Goal: Task Accomplishment & Management: Manage account settings

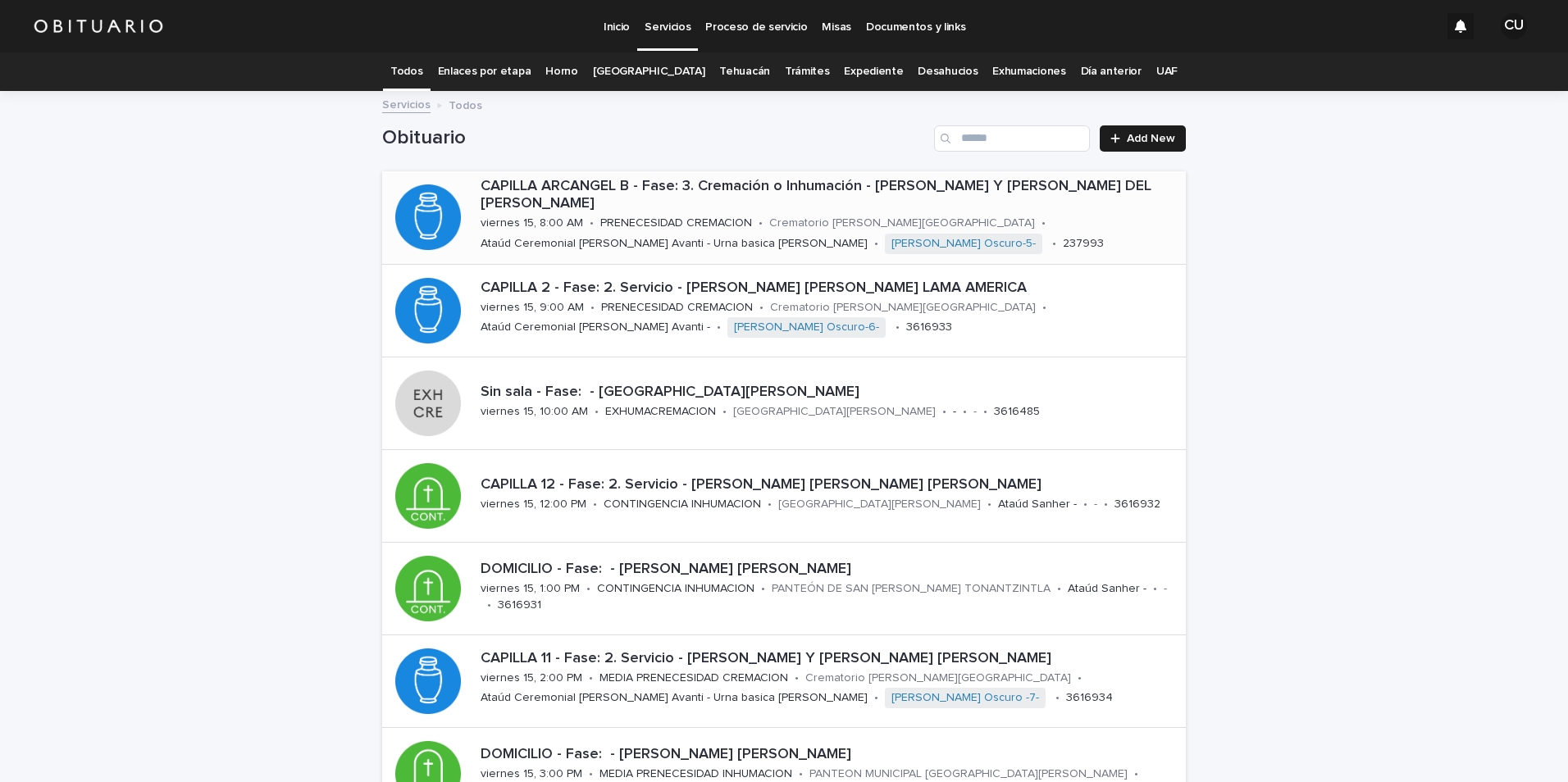
click at [668, 222] on div "CAPILLA ARCANGEL B - Fase: 3. Cremación o Inhumación - [PERSON_NAME] Y [PERSON_…" at bounding box center [829, 218] width 711 height 92
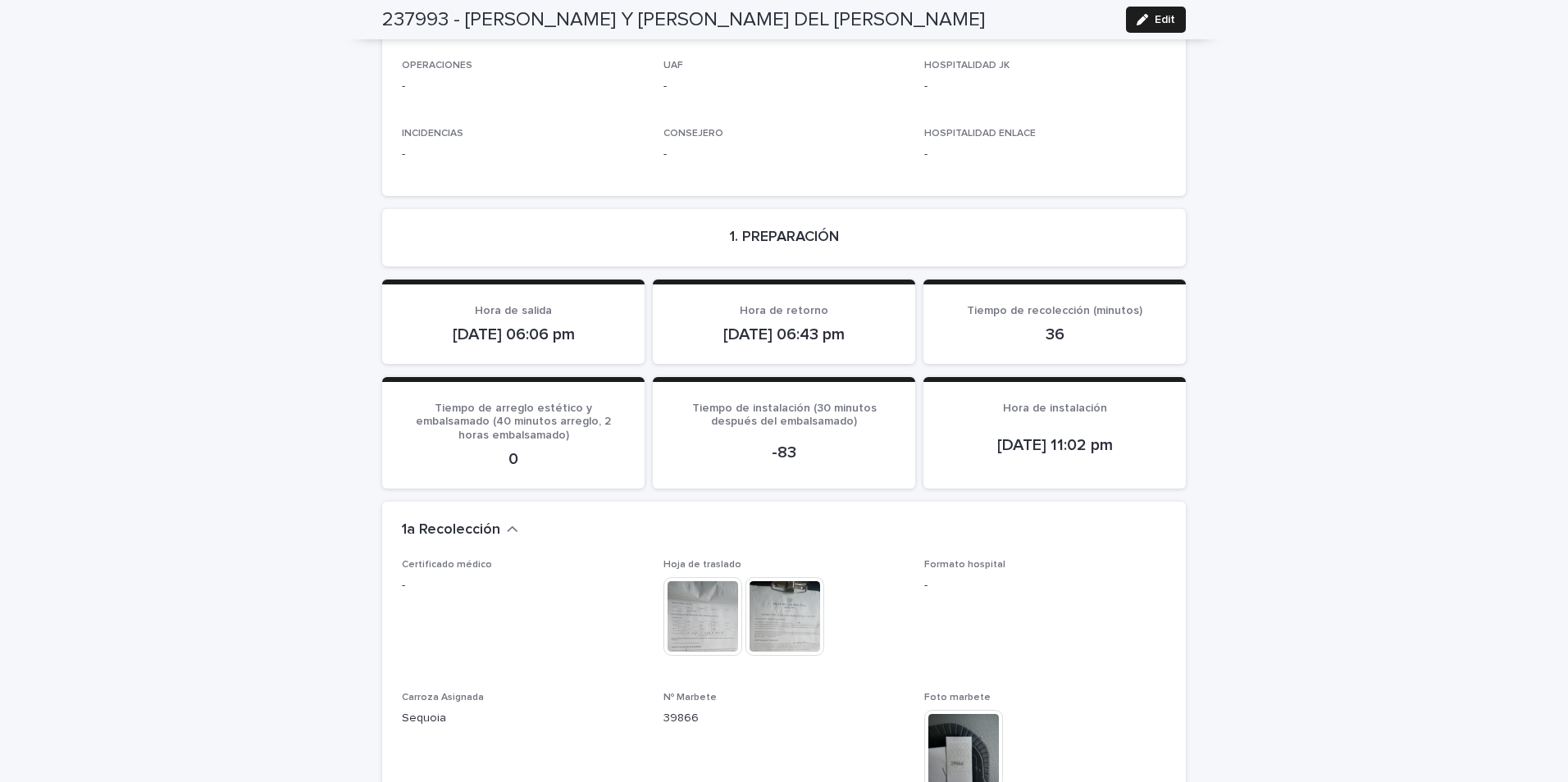
scroll to position [1147, 0]
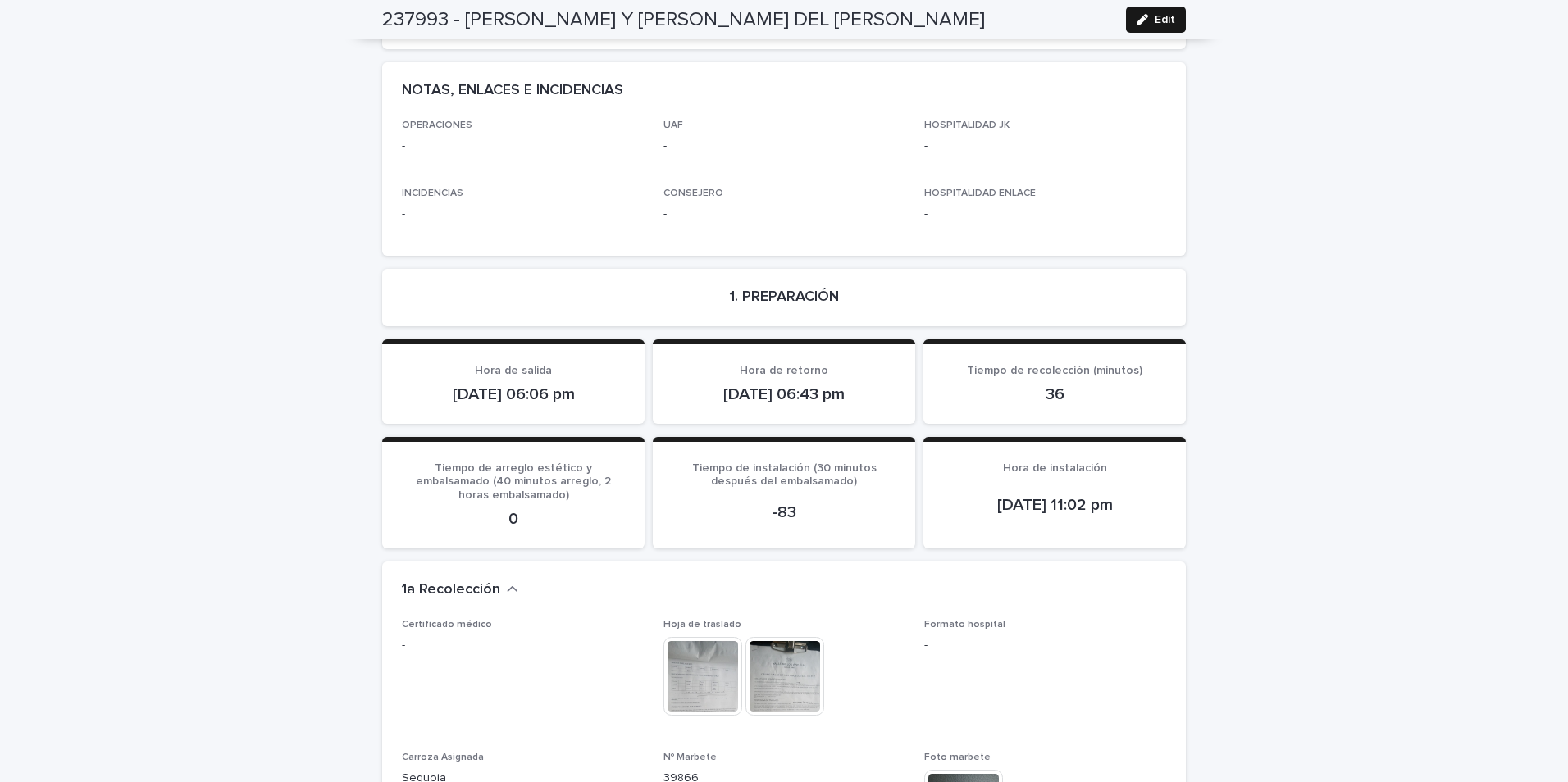
click at [1148, 25] on button "Edit" at bounding box center [1155, 20] width 60 height 26
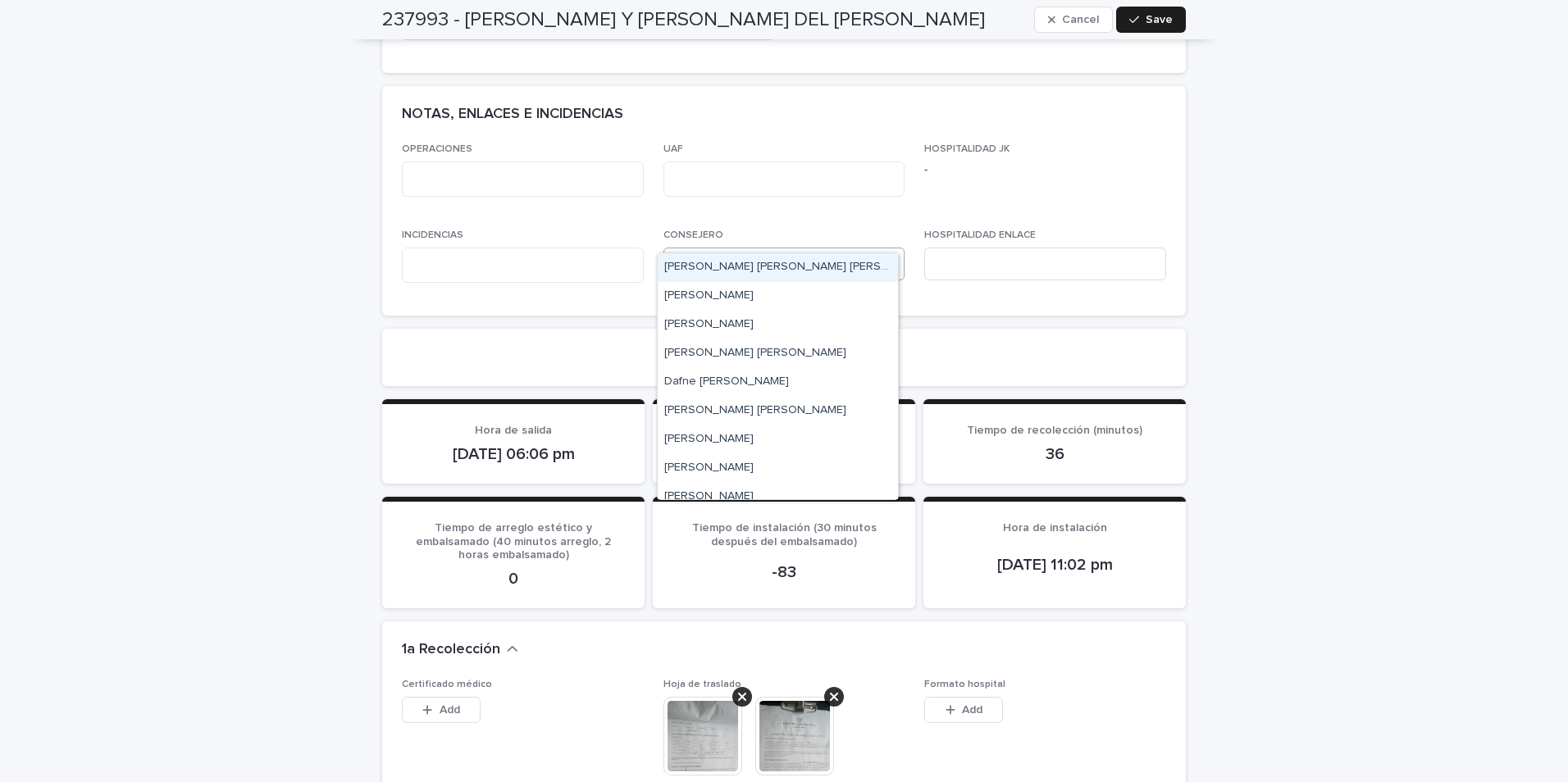
click at [777, 251] on div "Select..." at bounding box center [774, 264] width 220 height 27
type input "**"
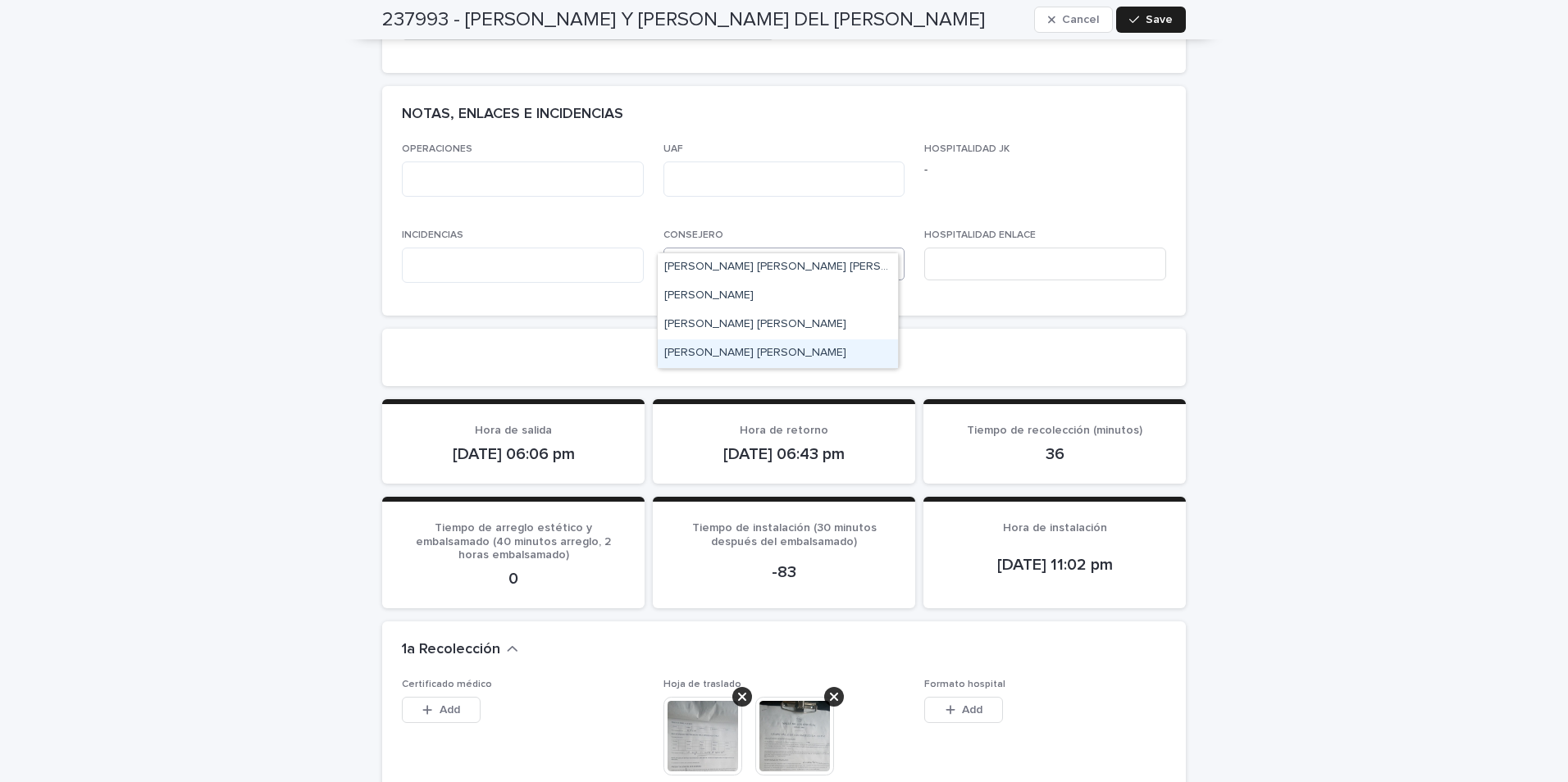
click at [761, 353] on div "[PERSON_NAME] [PERSON_NAME]" at bounding box center [777, 353] width 240 height 29
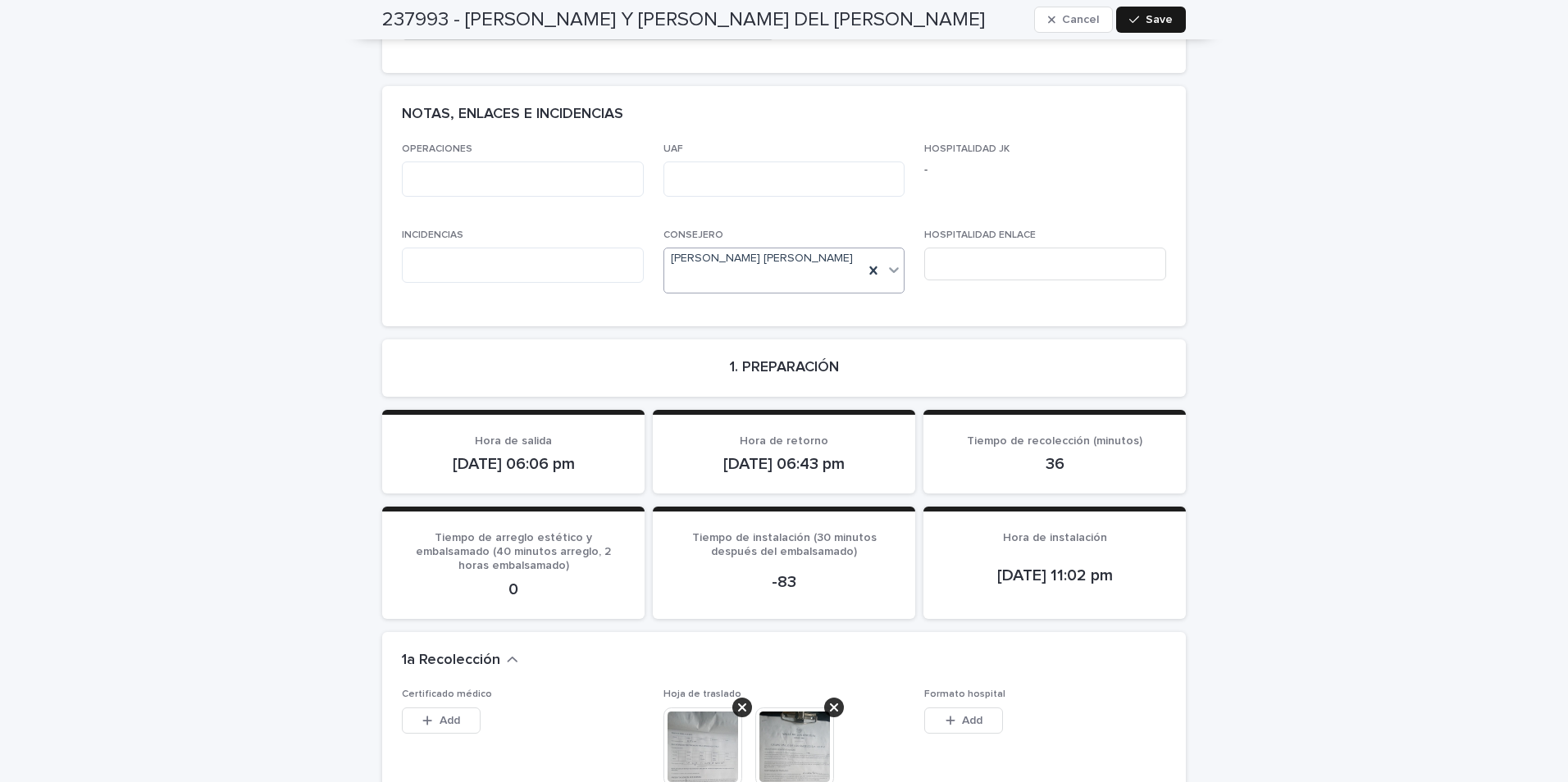
click at [1145, 26] on button "Save" at bounding box center [1150, 20] width 69 height 26
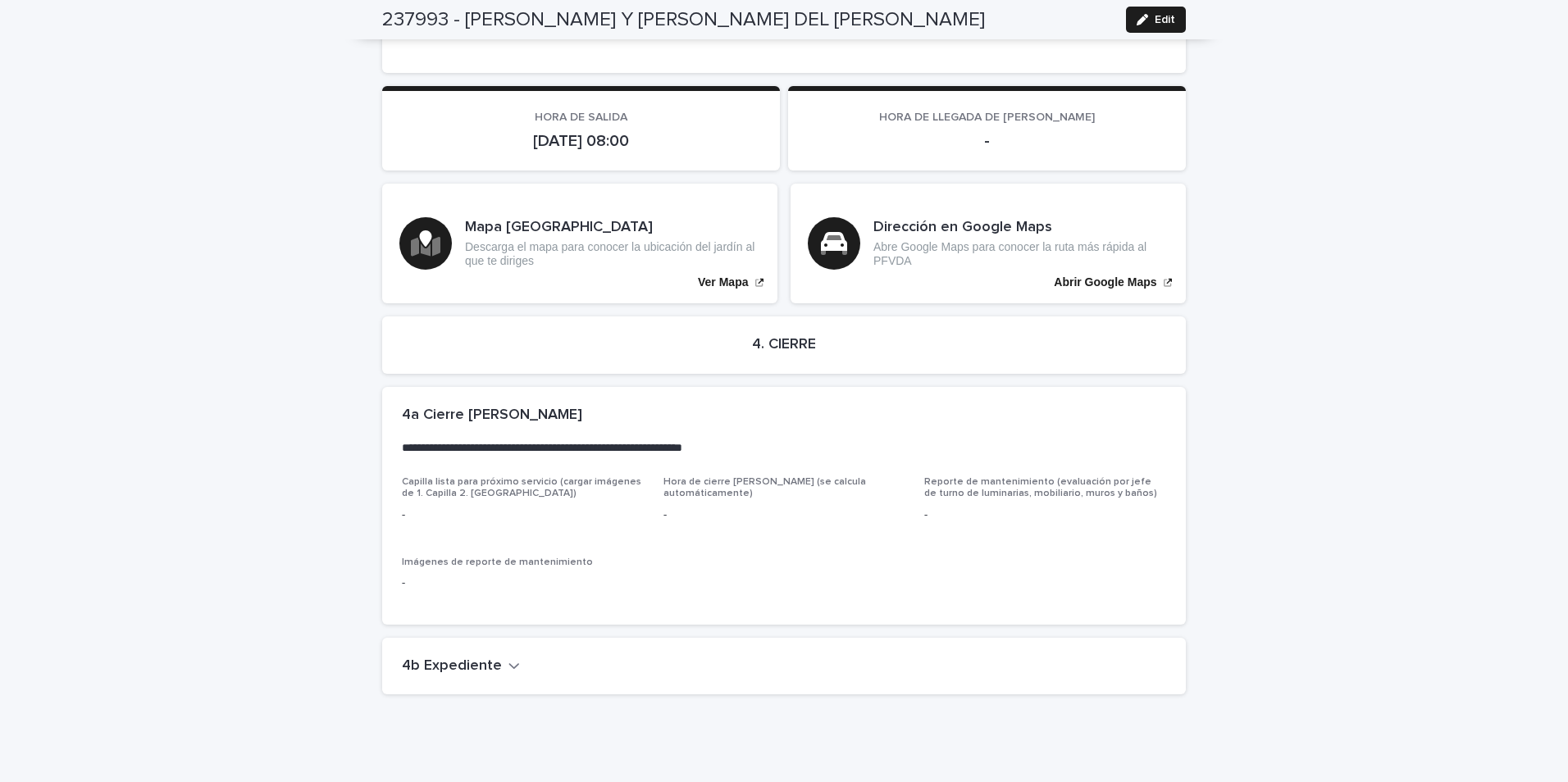
scroll to position [3517, 0]
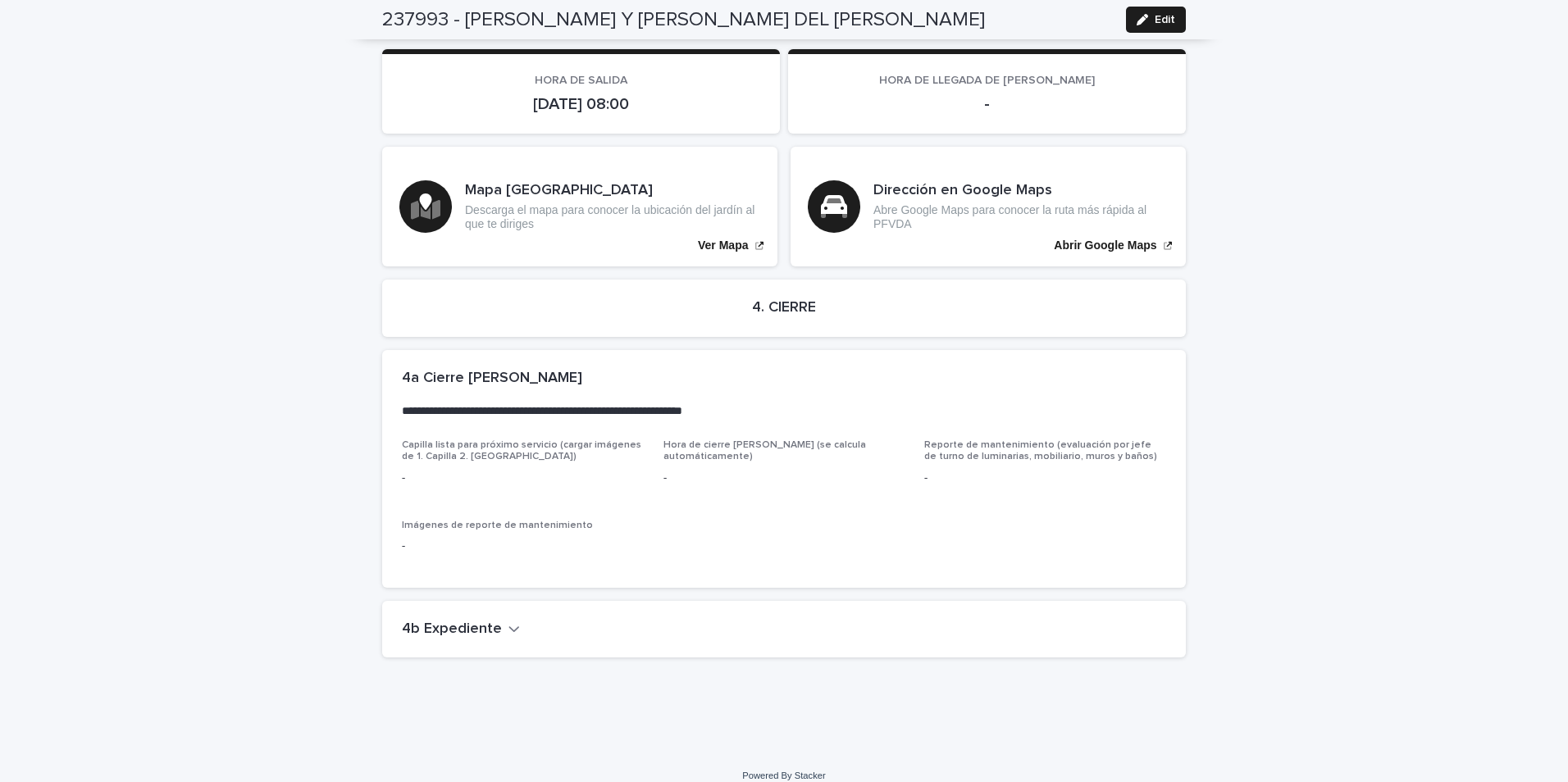
click at [508, 621] on icon "button" at bounding box center [514, 629] width 12 height 15
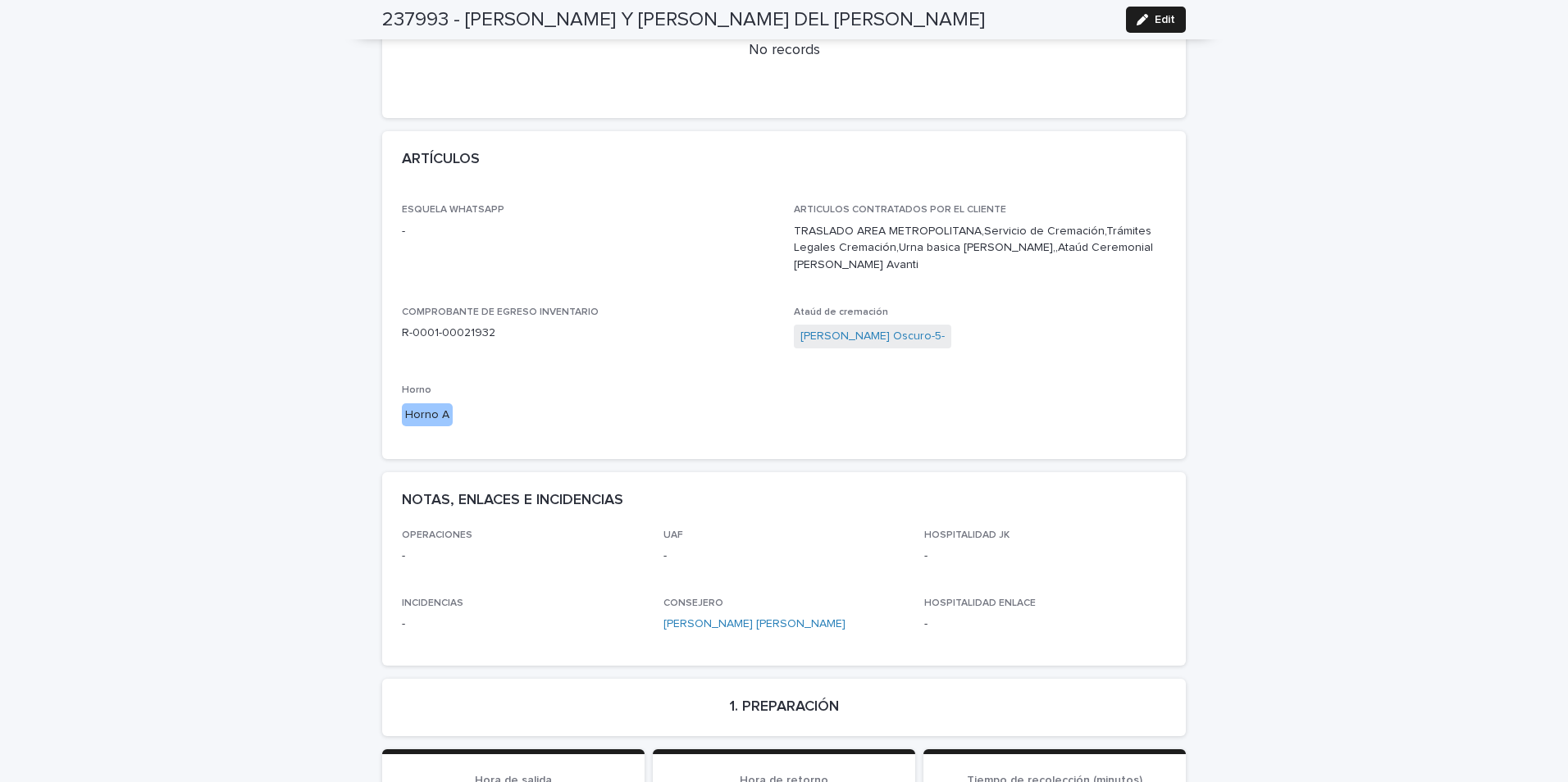
scroll to position [656, 0]
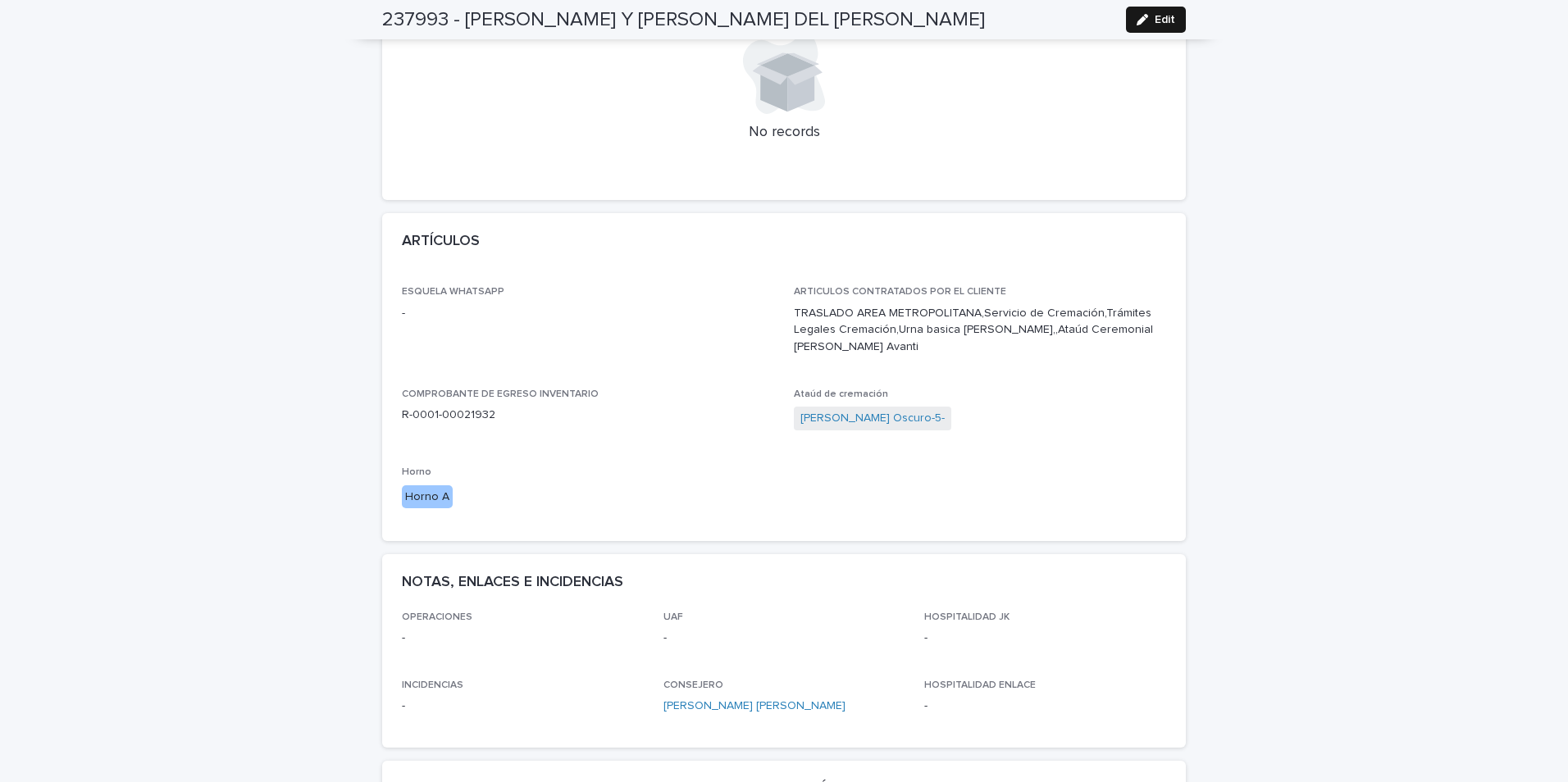
click at [1167, 12] on button "Edit" at bounding box center [1155, 20] width 60 height 26
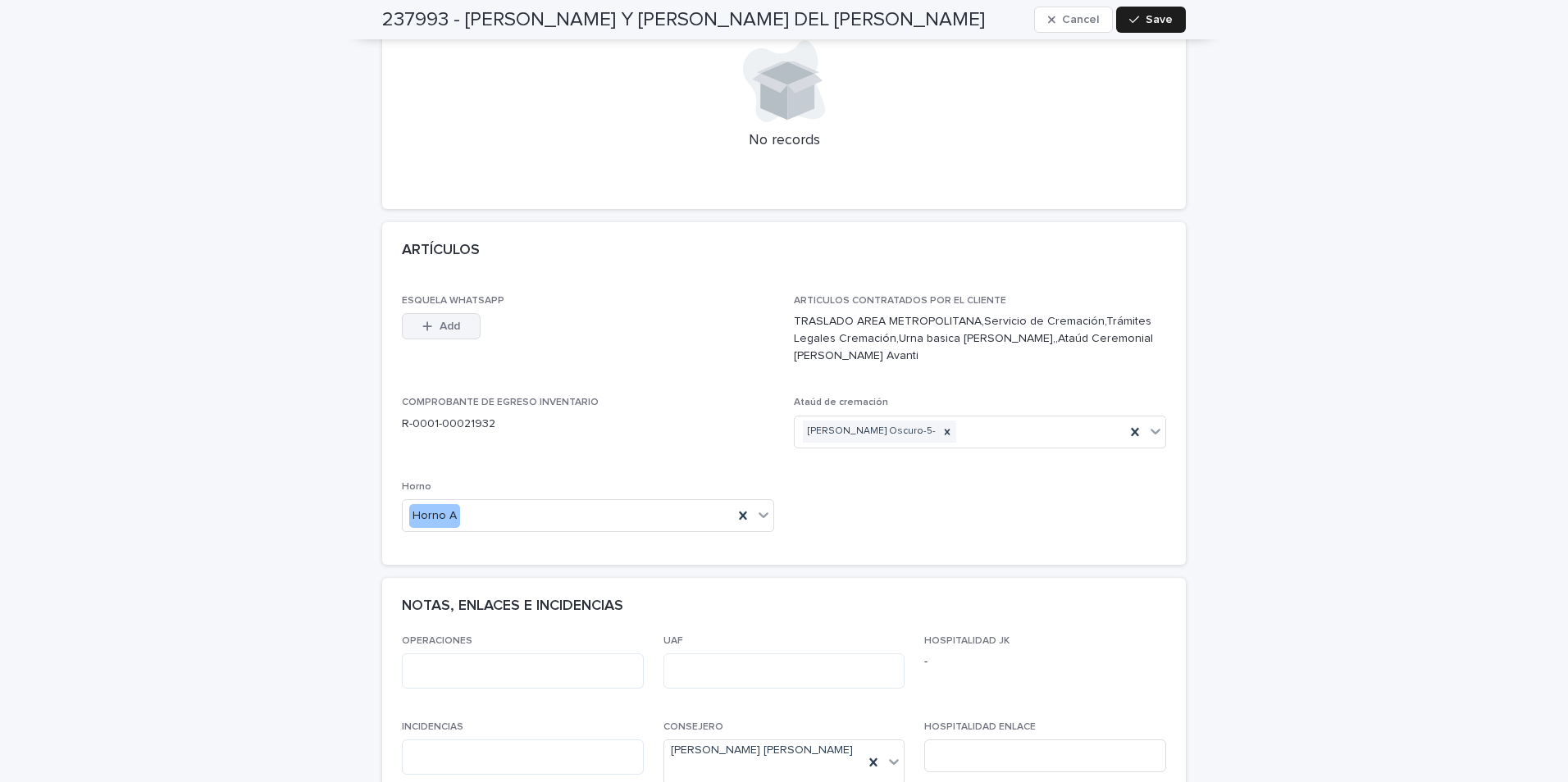
click at [441, 320] on span "Add" at bounding box center [450, 326] width 21 height 12
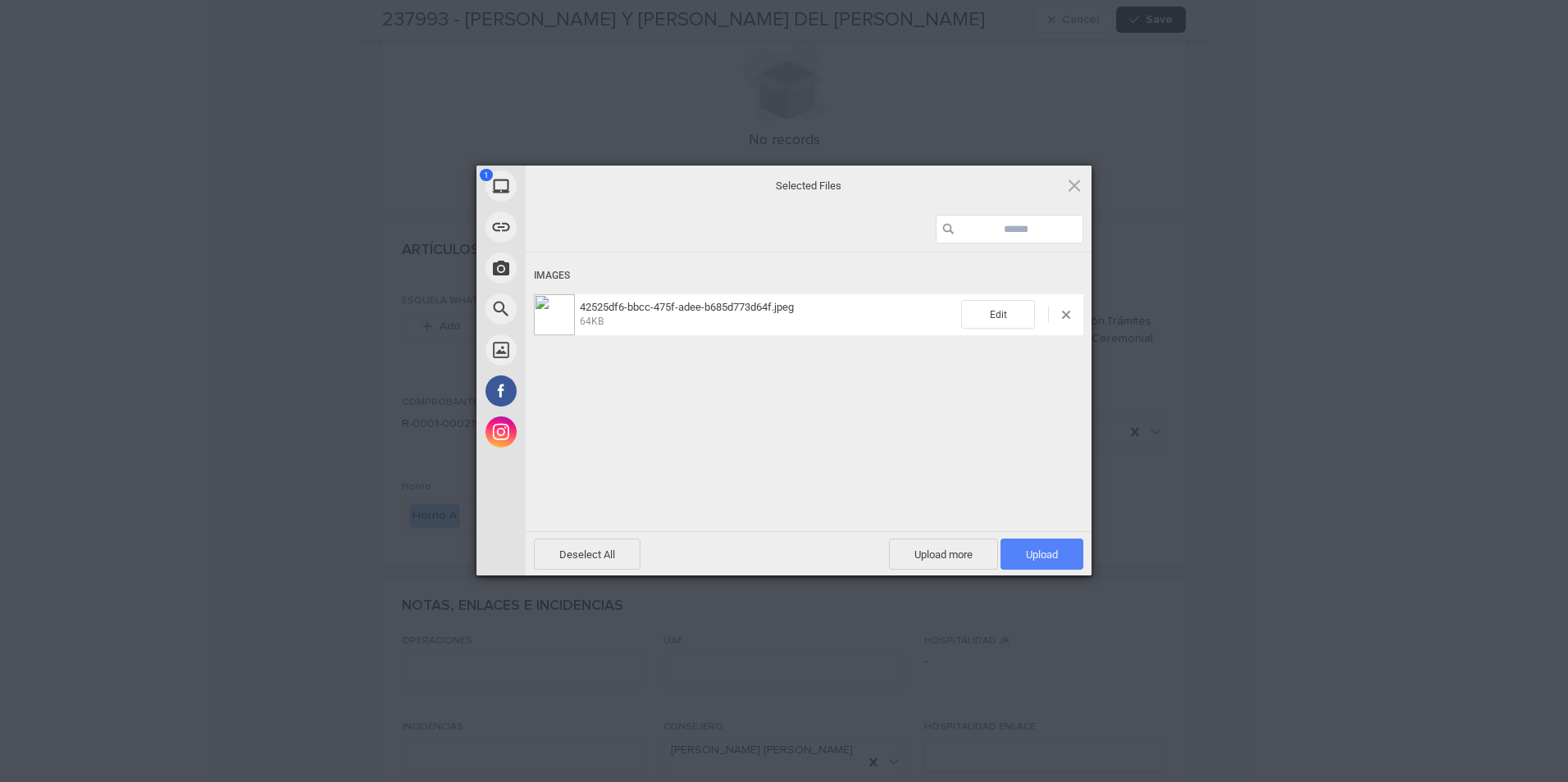
click at [1042, 554] on span "Upload 1" at bounding box center [1041, 554] width 32 height 12
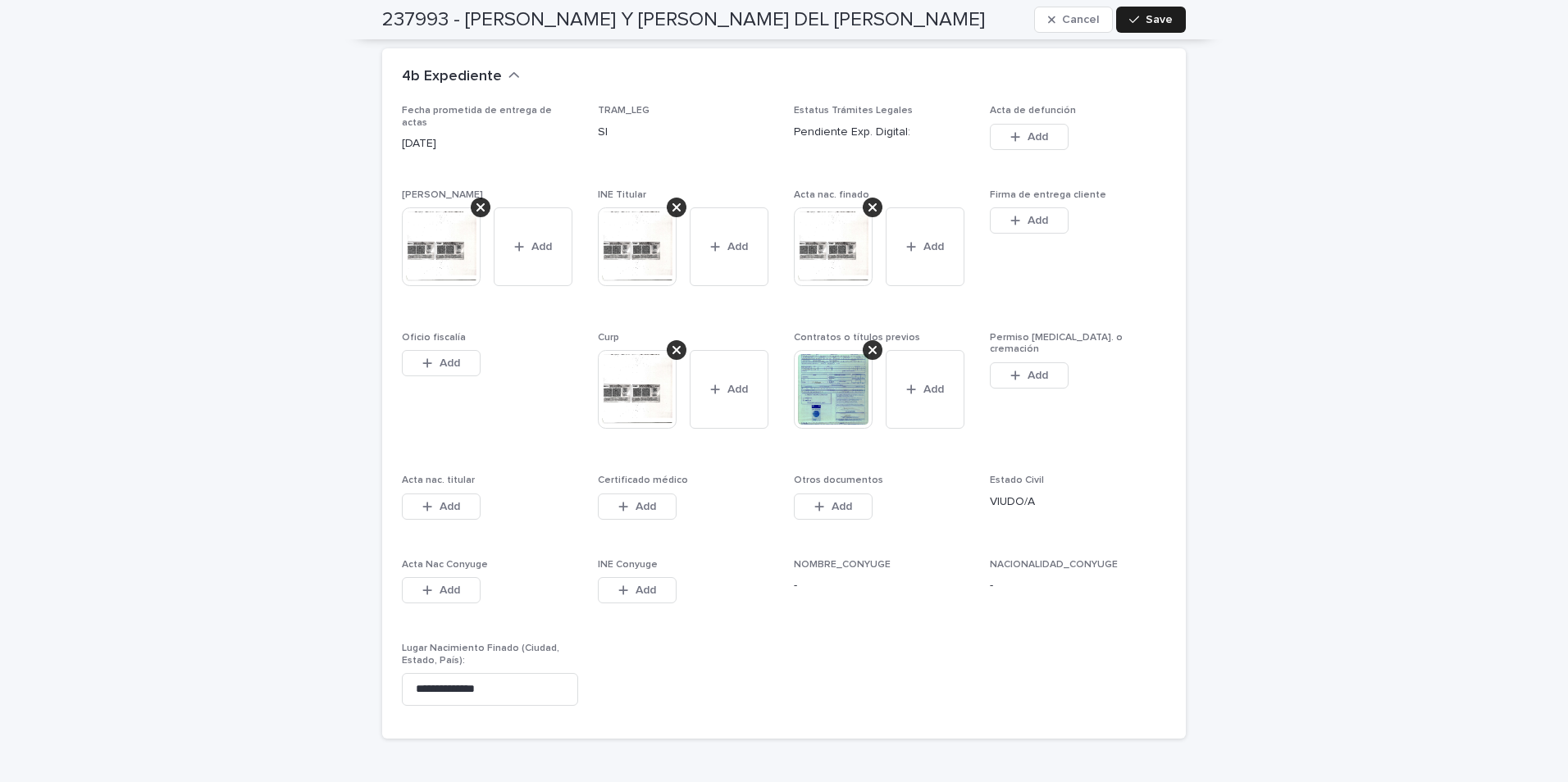
scroll to position [4449, 0]
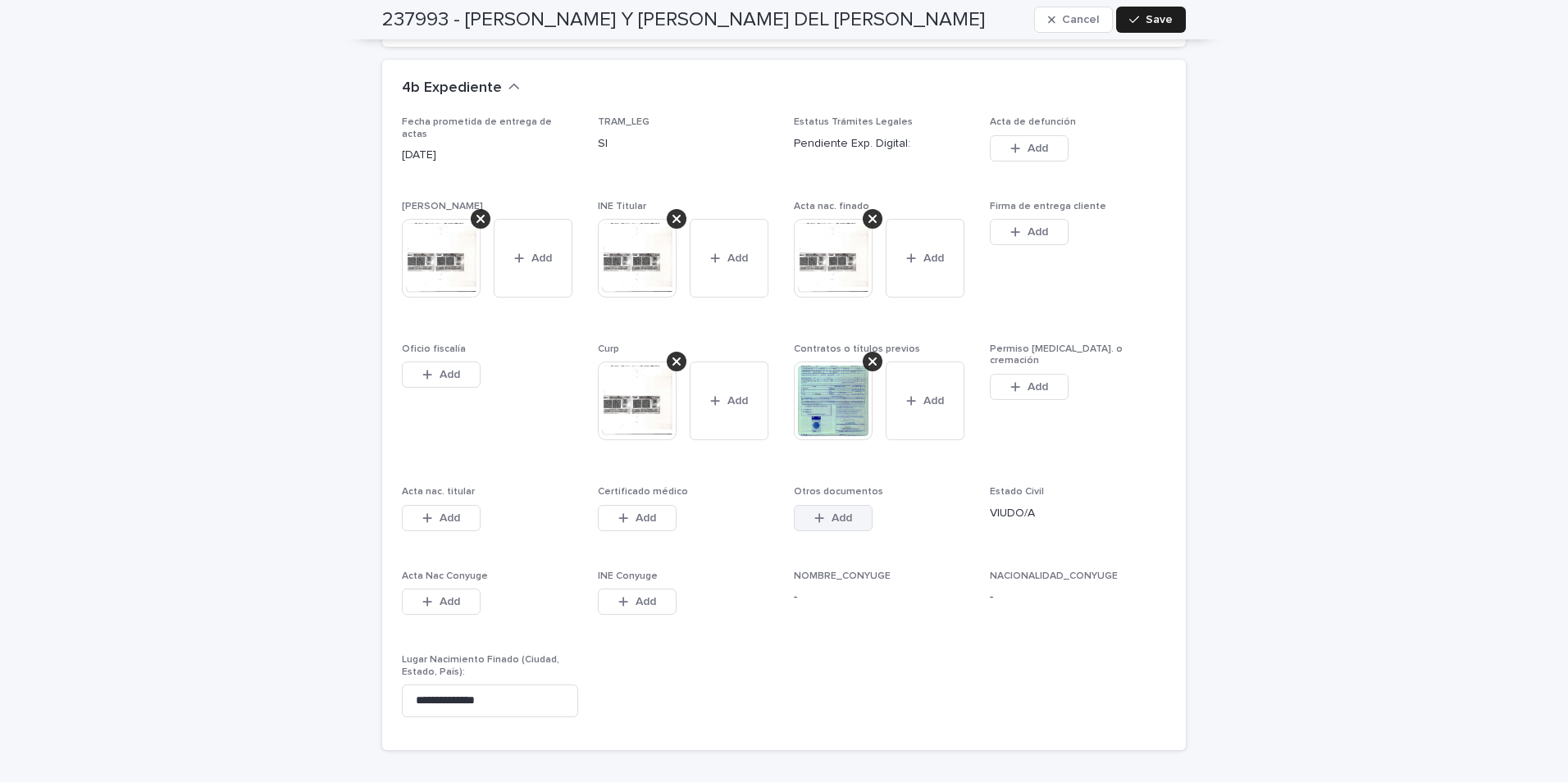
click at [810, 505] on button "Add" at bounding box center [833, 518] width 78 height 26
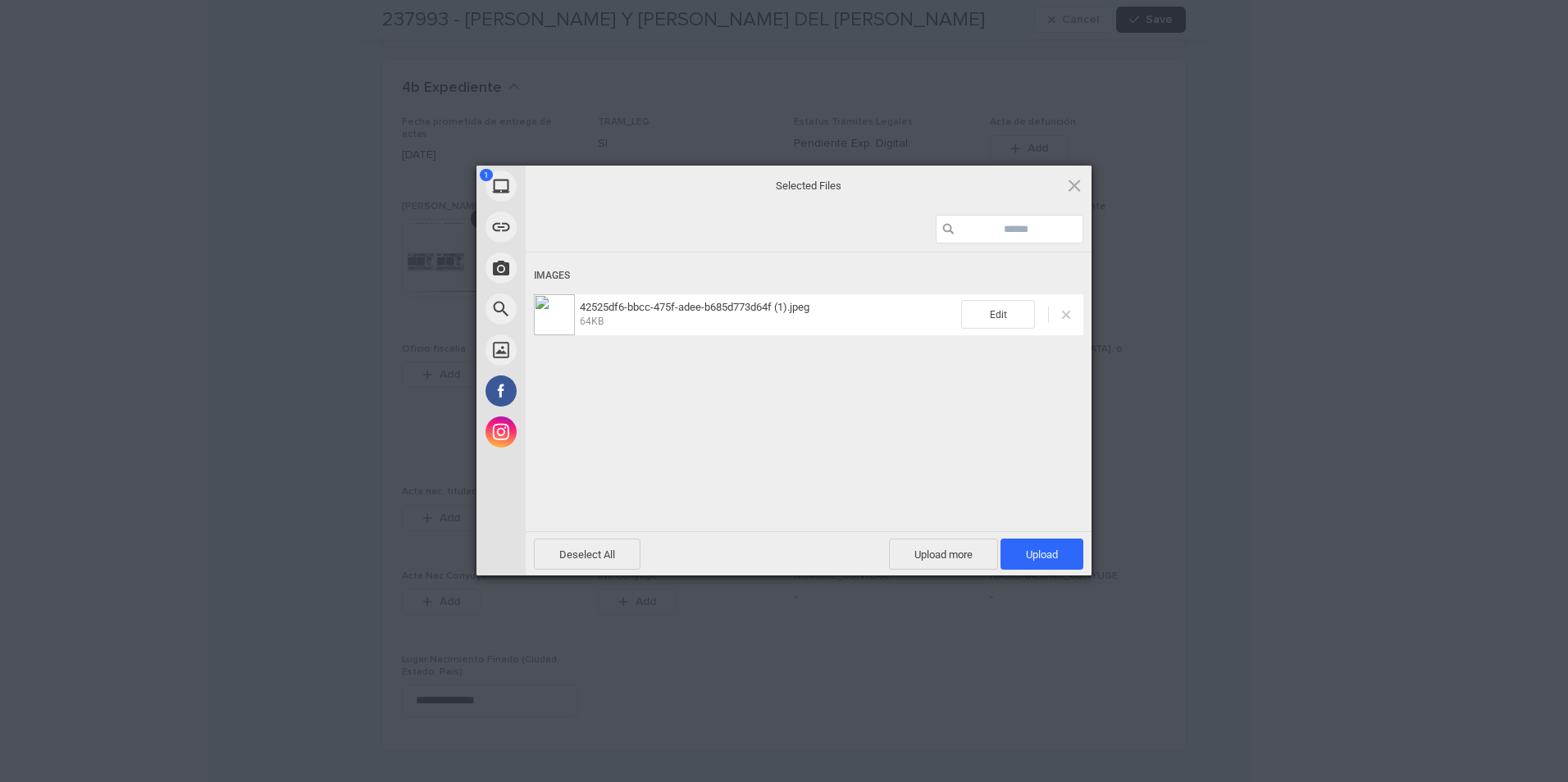
click at [1065, 314] on span at bounding box center [1066, 315] width 8 height 8
click at [1029, 558] on span "Upload 1" at bounding box center [1041, 554] width 32 height 12
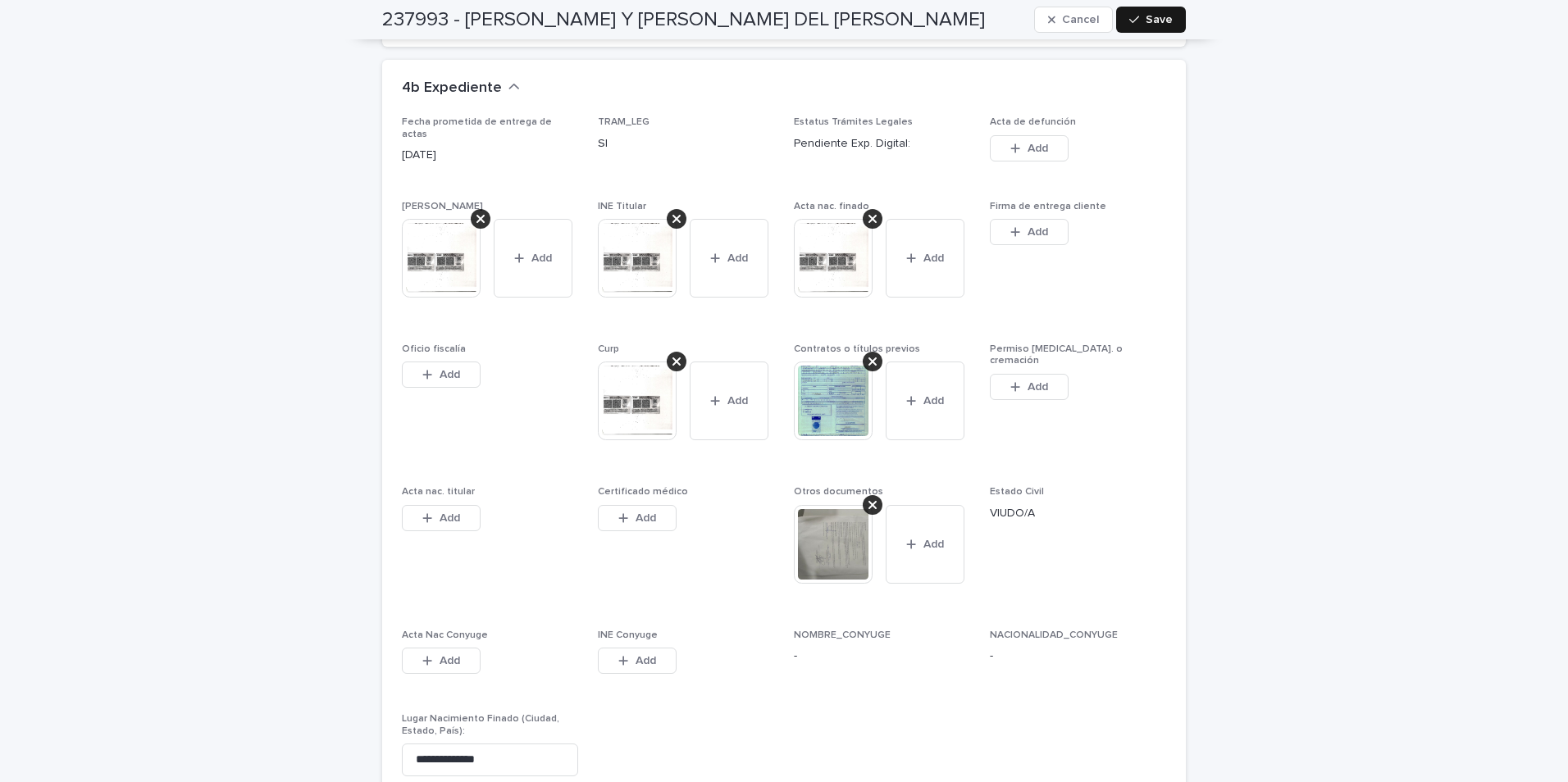
click at [1161, 27] on button "Save" at bounding box center [1150, 20] width 69 height 26
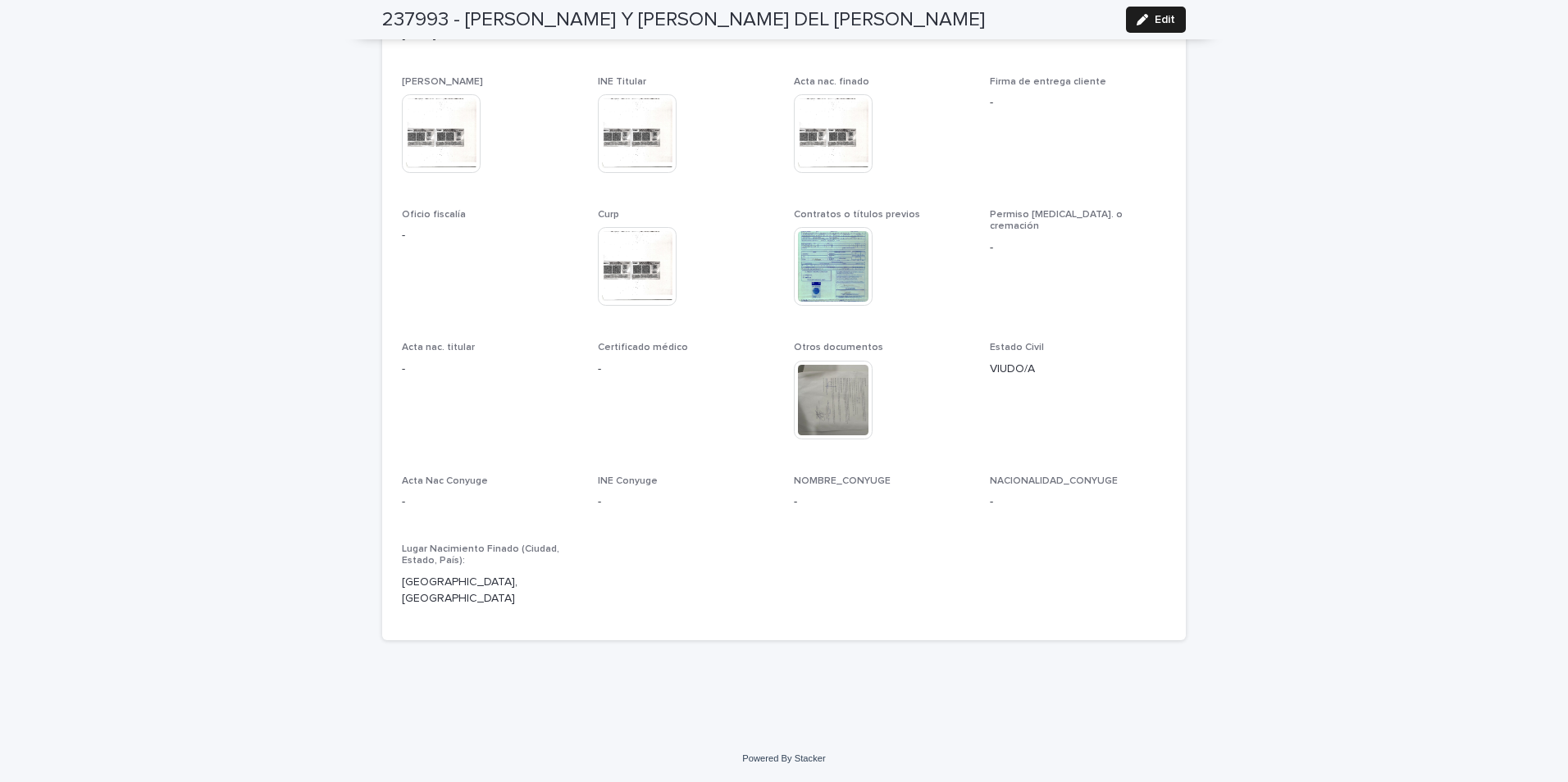
scroll to position [4162, 0]
